Goal: Information Seeking & Learning: Learn about a topic

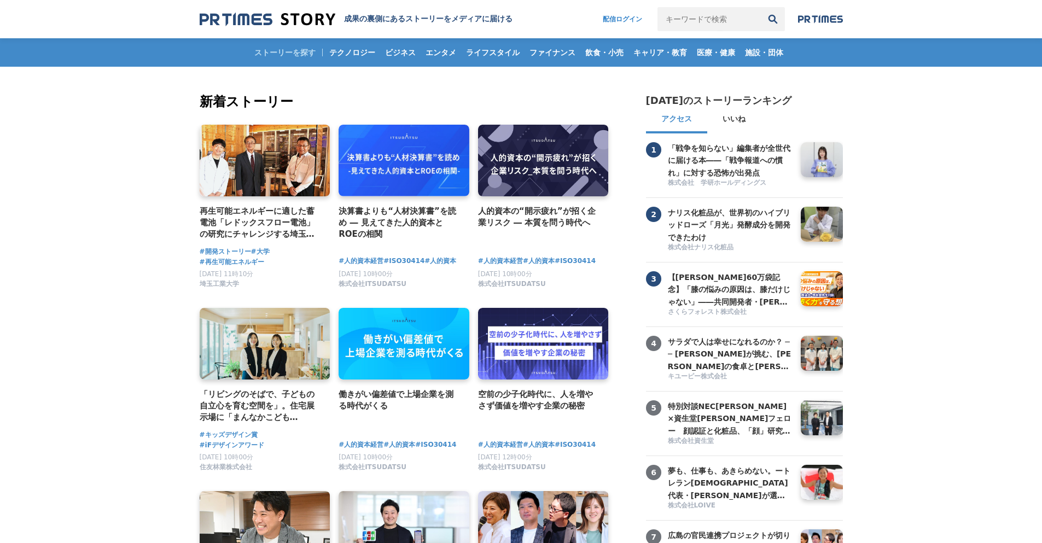
drag, startPoint x: 144, startPoint y: 158, endPoint x: 184, endPoint y: 101, distance: 69.4
drag, startPoint x: 200, startPoint y: 102, endPoint x: 403, endPoint y: 102, distance: 202.9
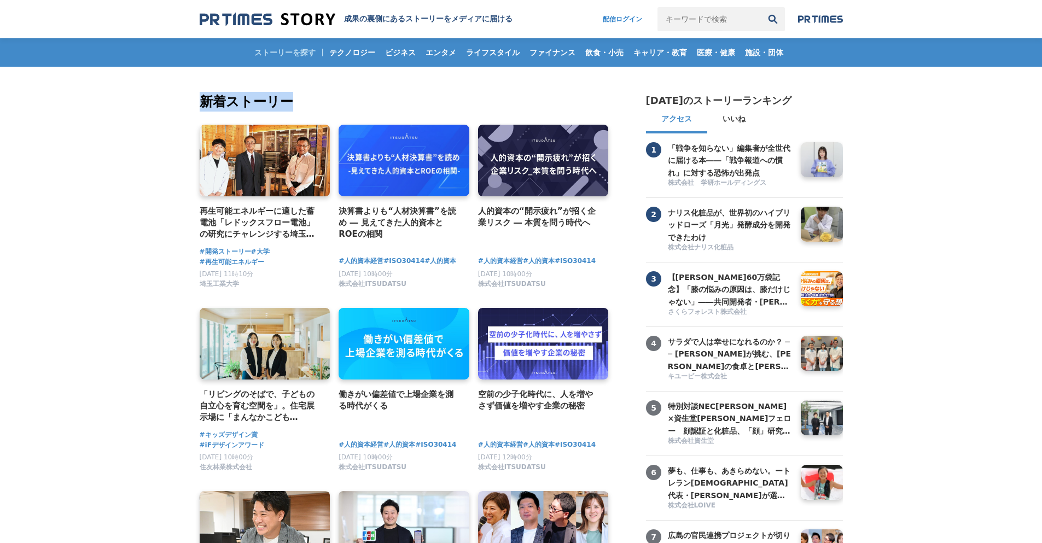
click at [403, 102] on h2 "新着ストーリー" at bounding box center [405, 102] width 411 height 20
drag, startPoint x: 376, startPoint y: 98, endPoint x: 200, endPoint y: 101, distance: 176.2
click at [200, 101] on h2 "新着ストーリー" at bounding box center [405, 102] width 411 height 20
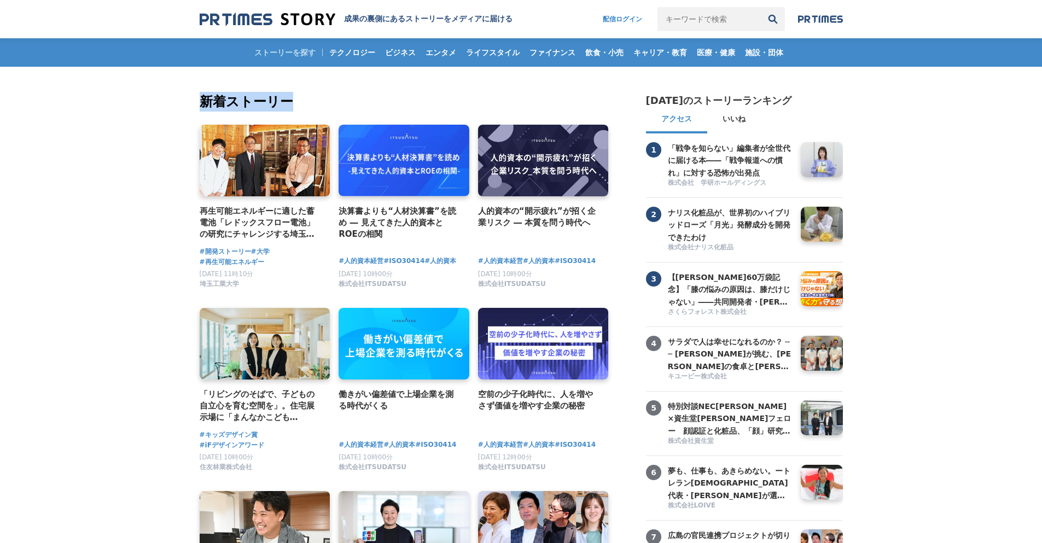
drag, startPoint x: 202, startPoint y: 102, endPoint x: 402, endPoint y: 103, distance: 199.1
click at [402, 103] on h2 "新着ストーリー" at bounding box center [405, 102] width 411 height 20
drag, startPoint x: 359, startPoint y: 104, endPoint x: 230, endPoint y: 102, distance: 129.1
click at [230, 102] on h2 "新着ストーリー" at bounding box center [405, 102] width 411 height 20
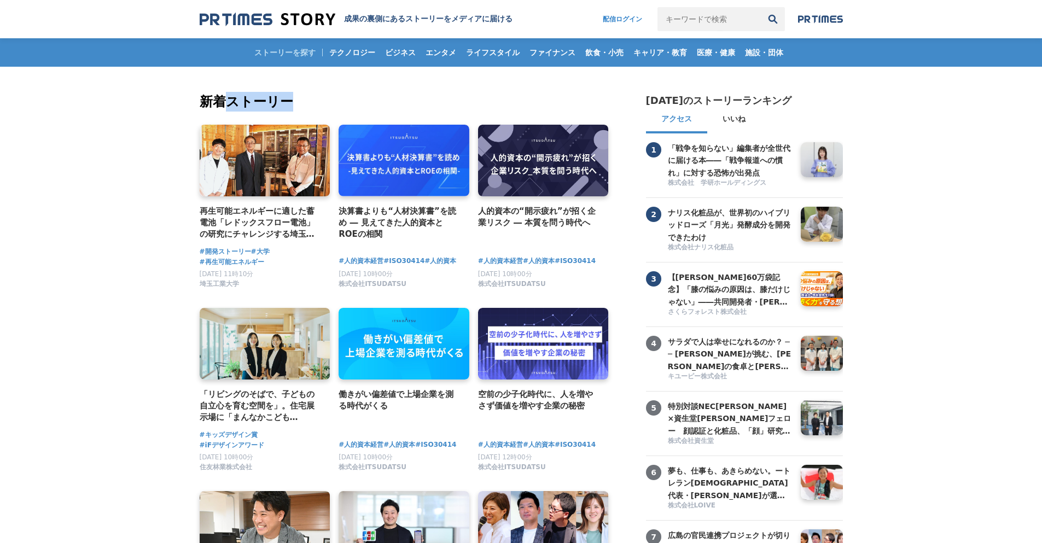
click at [227, 103] on h2 "新着ストーリー" at bounding box center [405, 102] width 411 height 20
drag, startPoint x: 212, startPoint y: 103, endPoint x: 242, endPoint y: 103, distance: 30.1
click at [242, 103] on h2 "新着ストーリー" at bounding box center [405, 102] width 411 height 20
drag, startPoint x: 230, startPoint y: 103, endPoint x: 312, endPoint y: 107, distance: 82.1
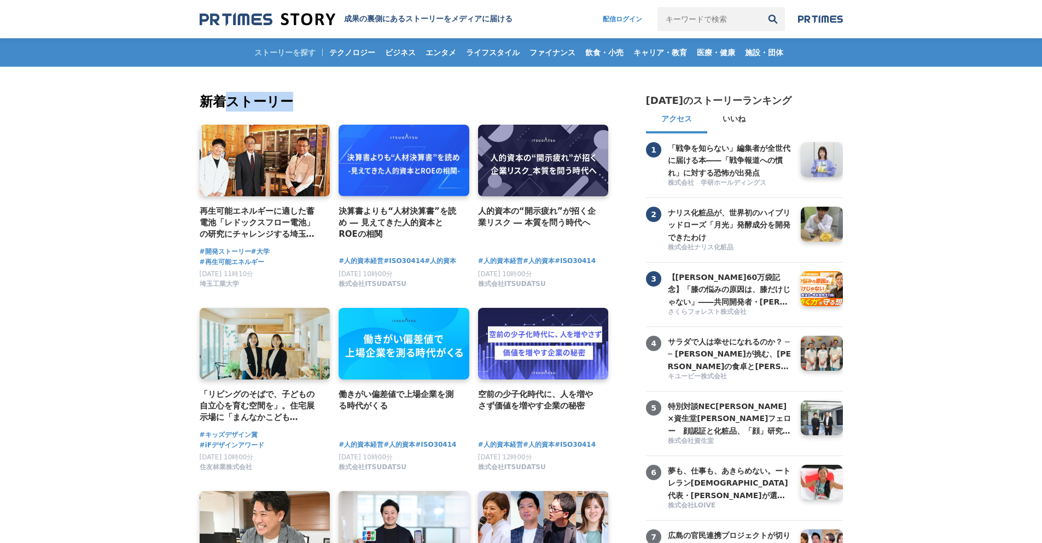
click at [312, 107] on h2 "新着ストーリー" at bounding box center [405, 102] width 411 height 20
drag, startPoint x: 287, startPoint y: 104, endPoint x: 218, endPoint y: 102, distance: 69.5
click at [218, 102] on h2 "新着ストーリー" at bounding box center [405, 102] width 411 height 20
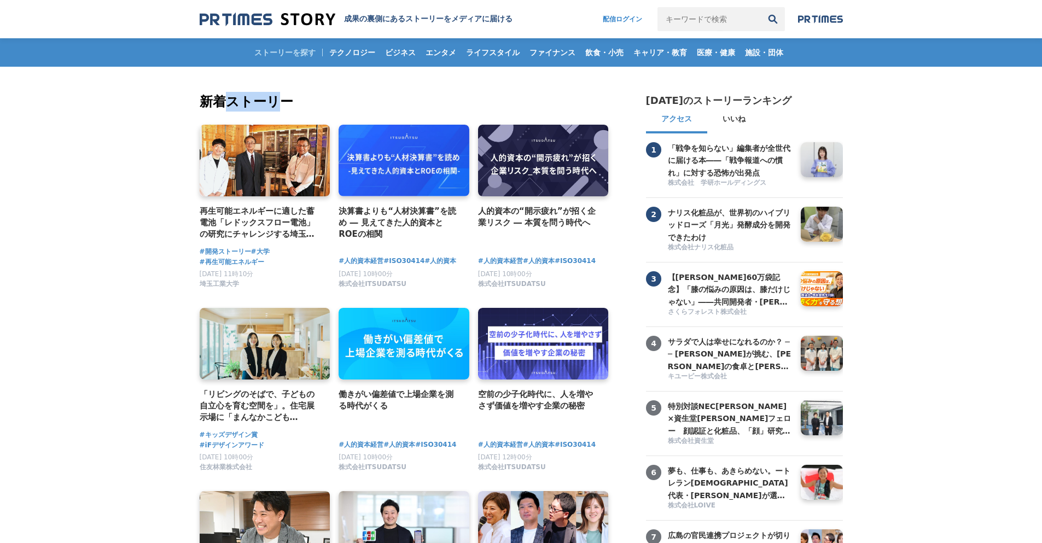
drag, startPoint x: 226, startPoint y: 104, endPoint x: 273, endPoint y: 102, distance: 47.1
click at [273, 102] on h2 "新着ストーリー" at bounding box center [405, 102] width 411 height 20
